Goal: Navigation & Orientation: Find specific page/section

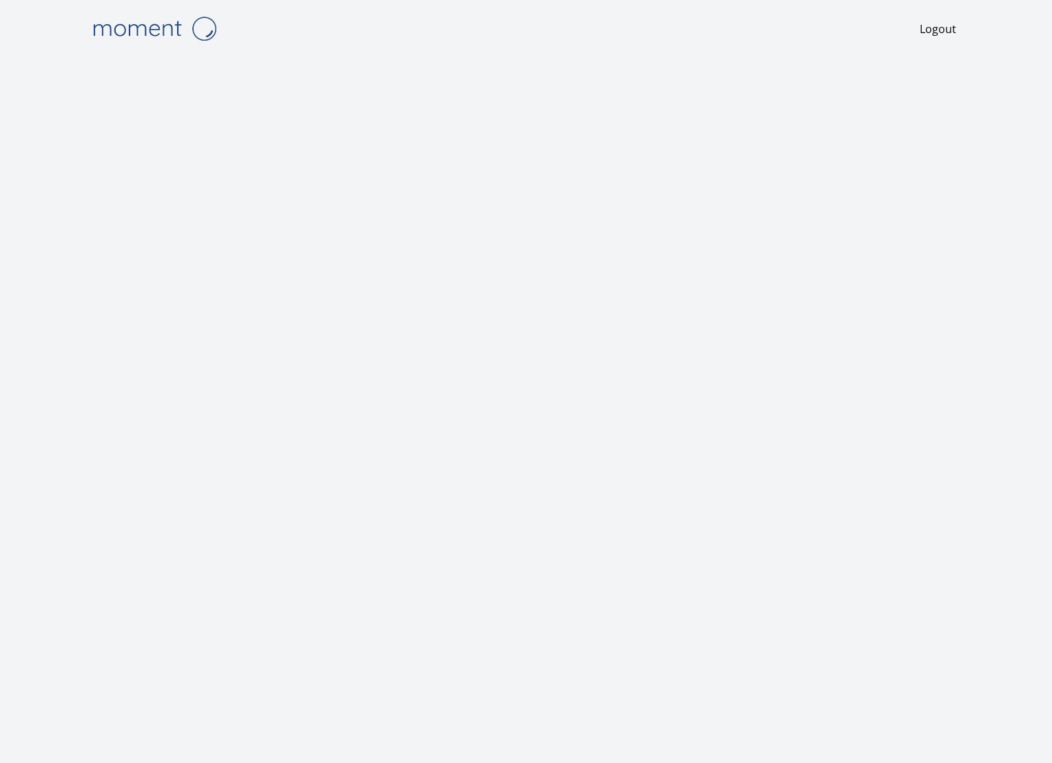
click at [152, 28] on img at bounding box center [154, 28] width 138 height 35
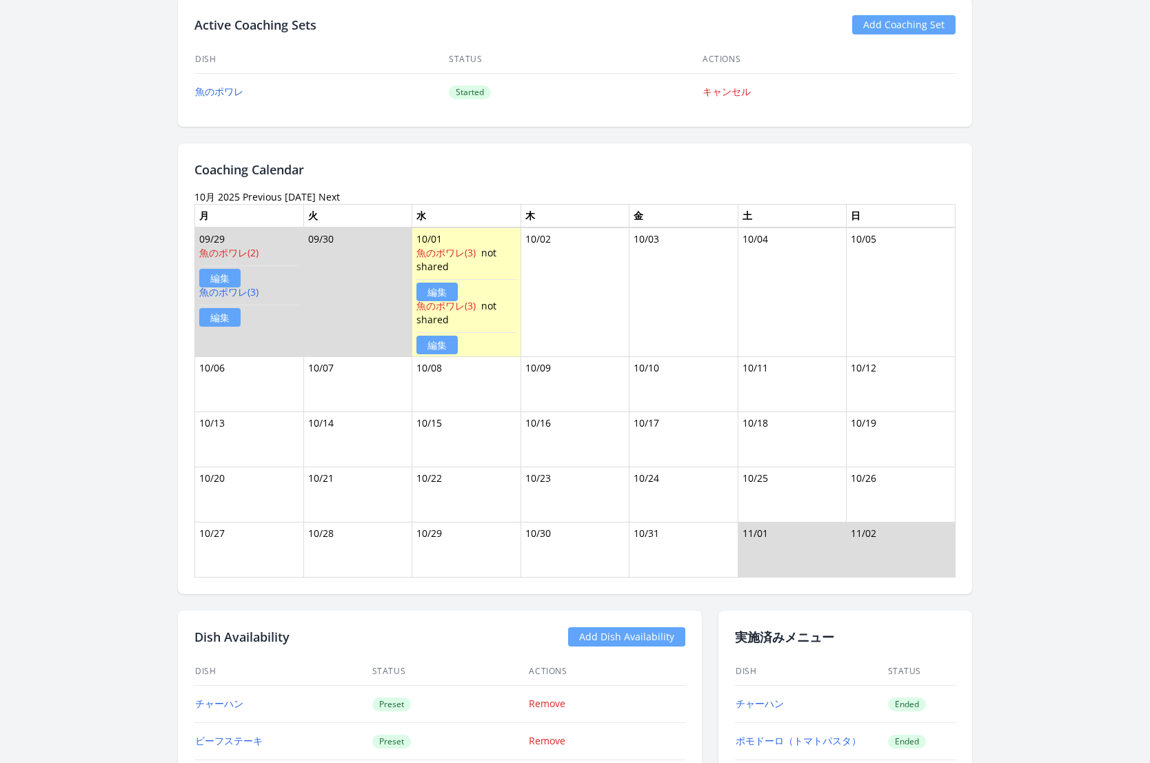
scroll to position [835, 0]
